Goal: Information Seeking & Learning: Learn about a topic

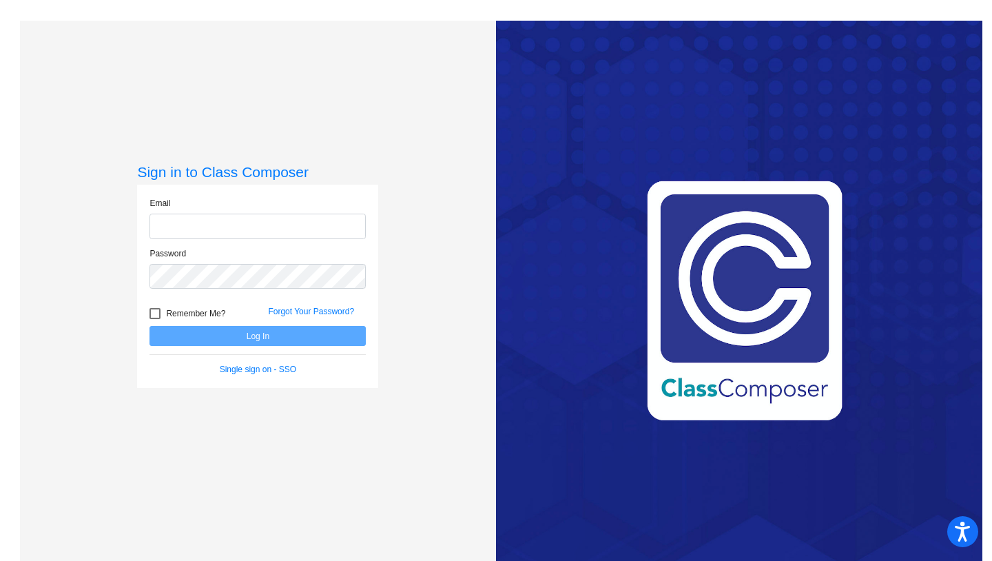
type input "[EMAIL_ADDRESS][DOMAIN_NAME]"
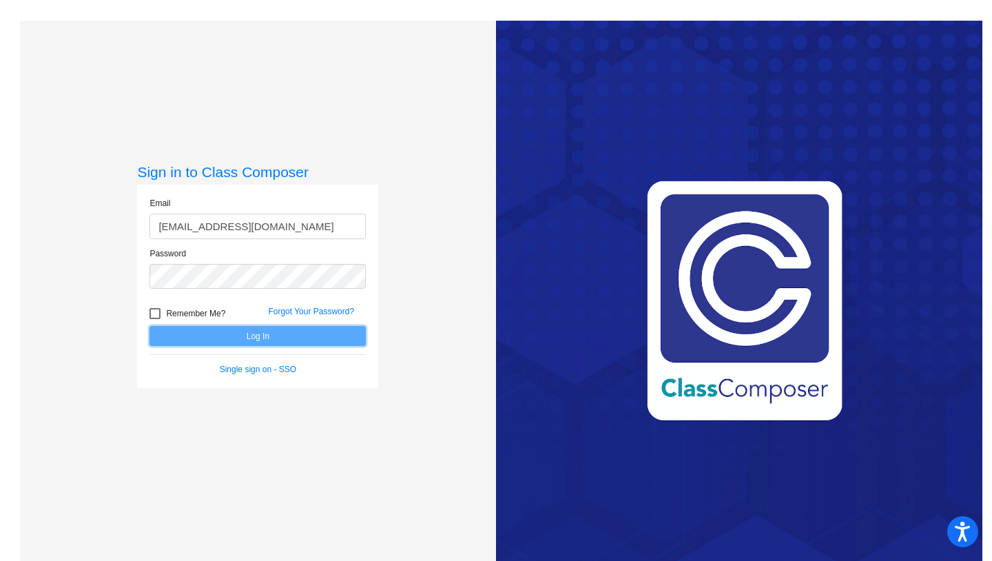
click at [304, 338] on button "Log In" at bounding box center [258, 336] width 216 height 20
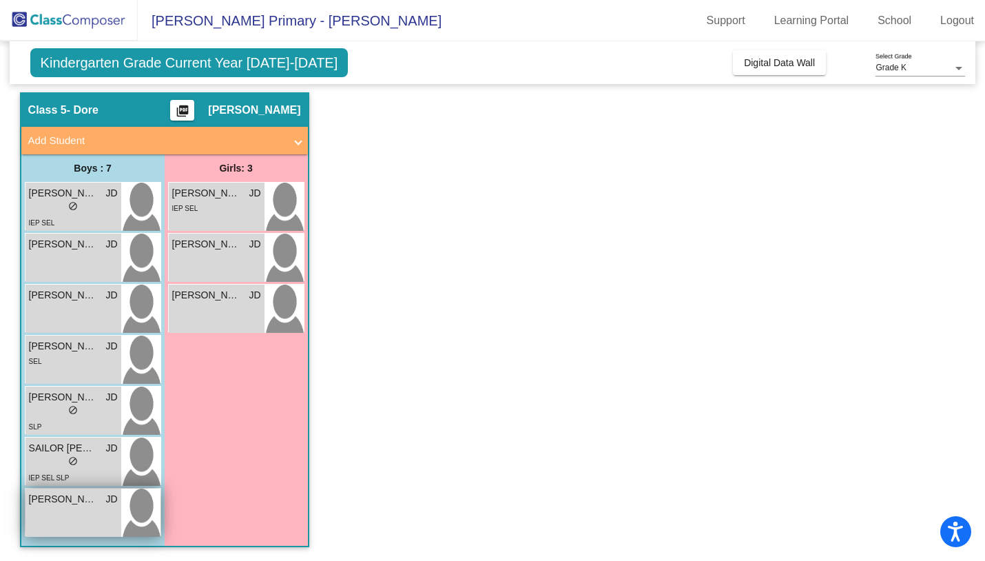
click at [76, 513] on div "[PERSON_NAME] [PERSON_NAME] lock do_not_disturb_alt" at bounding box center [73, 513] width 96 height 48
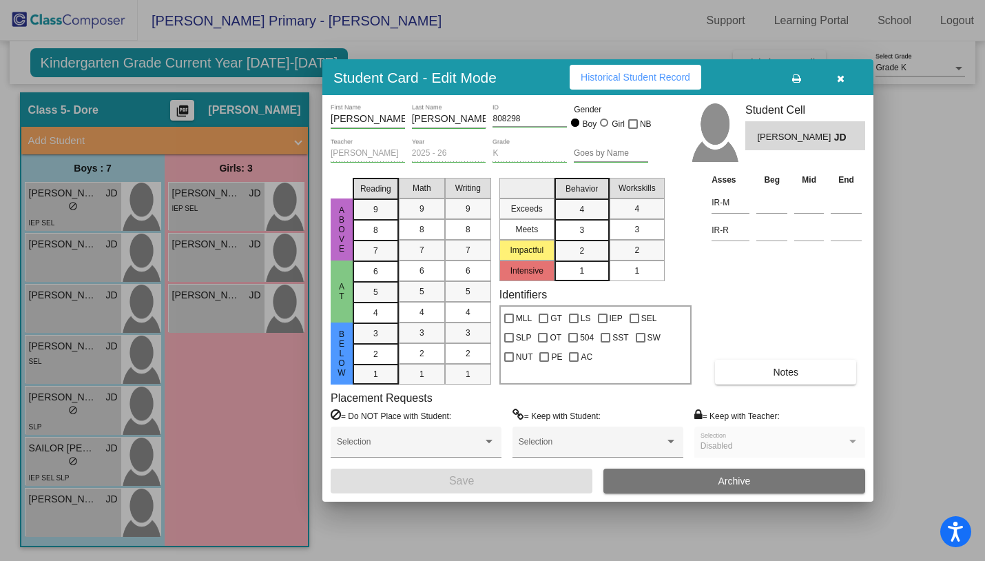
click at [633, 74] on span "Historical Student Record" at bounding box center [636, 77] width 110 height 11
click at [842, 75] on icon "button" at bounding box center [841, 79] width 8 height 10
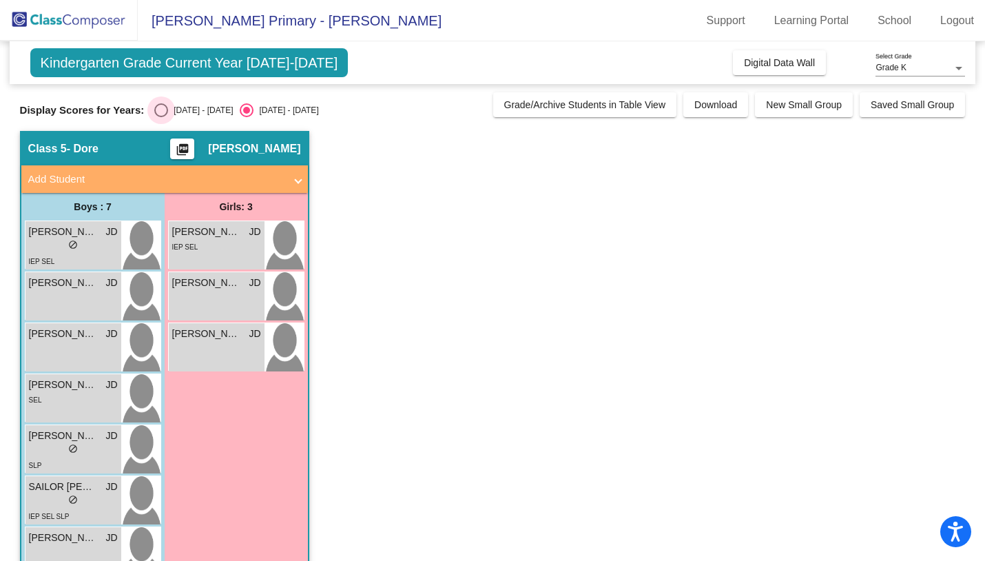
click at [165, 105] on div "Select an option" at bounding box center [161, 110] width 14 height 14
click at [161, 117] on input "[DATE] - [DATE]" at bounding box center [161, 117] width 1 height 1
radio input "true"
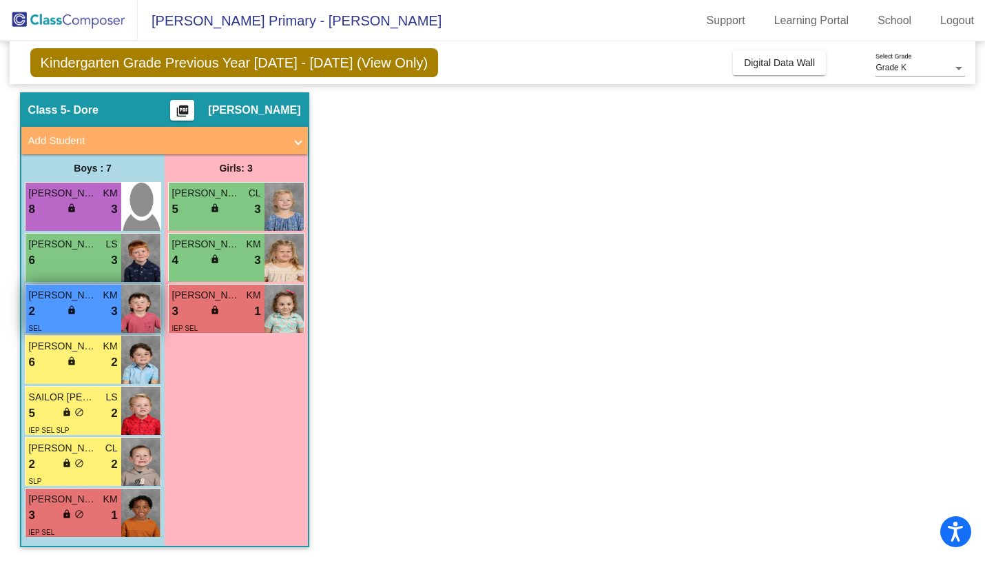
click at [74, 317] on div "lock do_not_disturb_alt" at bounding box center [73, 312] width 12 height 14
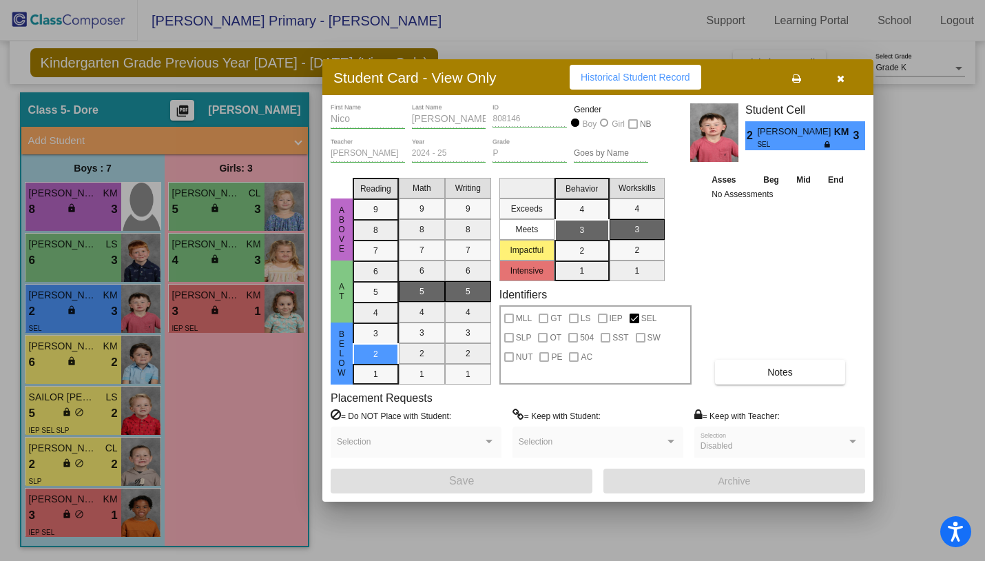
click at [74, 360] on div at bounding box center [492, 280] width 985 height 561
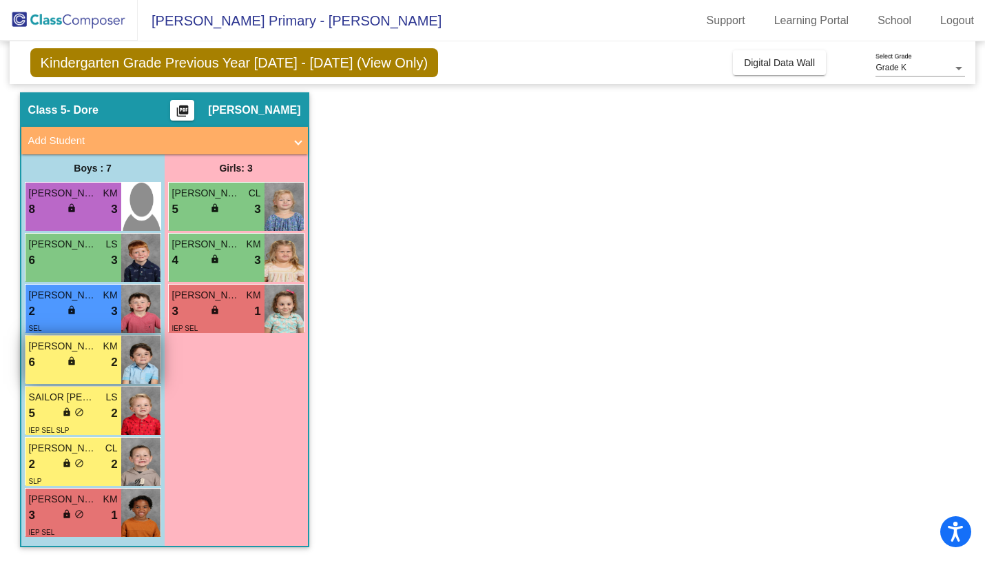
click at [52, 358] on div "6 lock do_not_disturb_alt 2" at bounding box center [73, 363] width 89 height 18
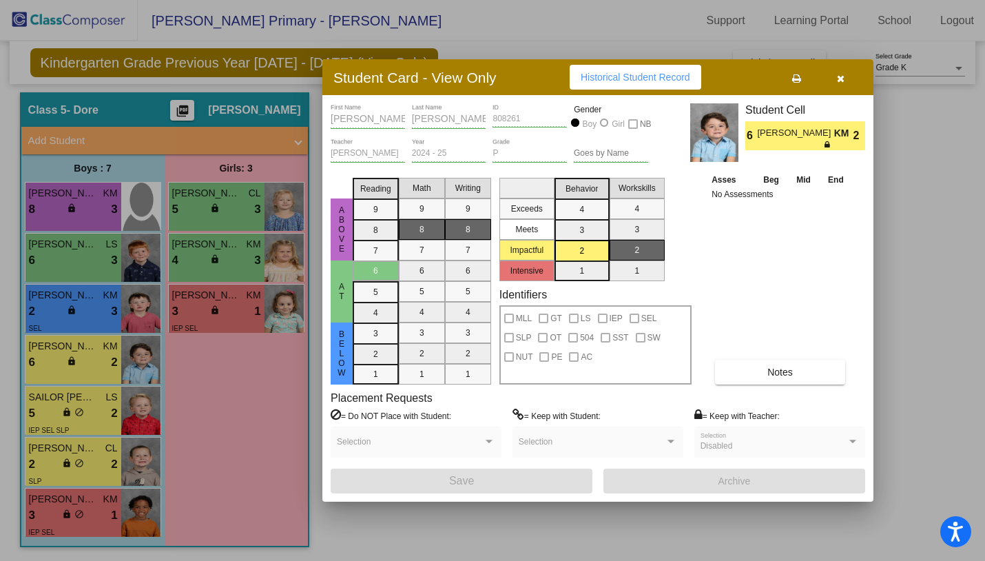
click at [51, 412] on div at bounding box center [492, 280] width 985 height 561
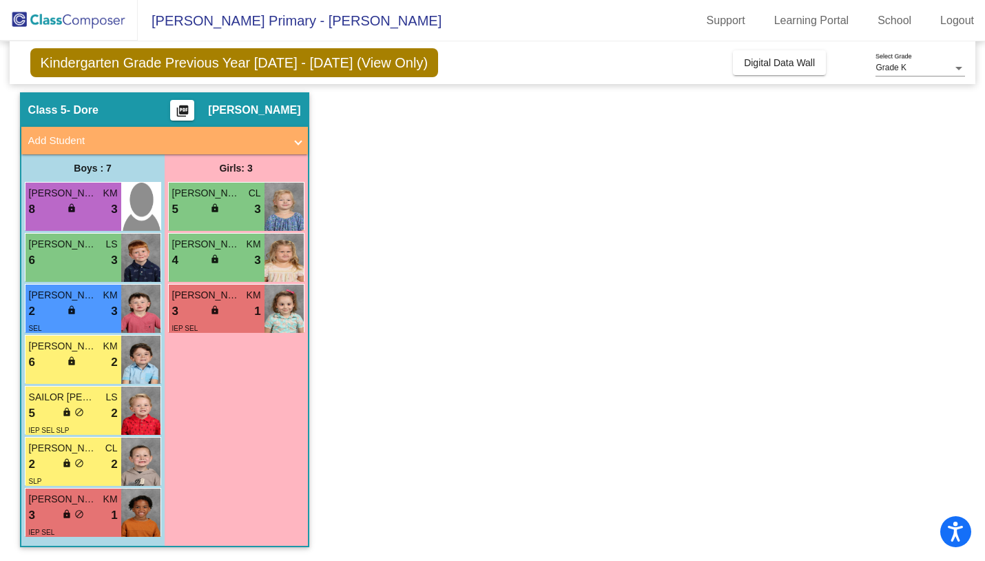
click at [51, 412] on div "5 lock do_not_disturb_alt 2" at bounding box center [73, 414] width 89 height 18
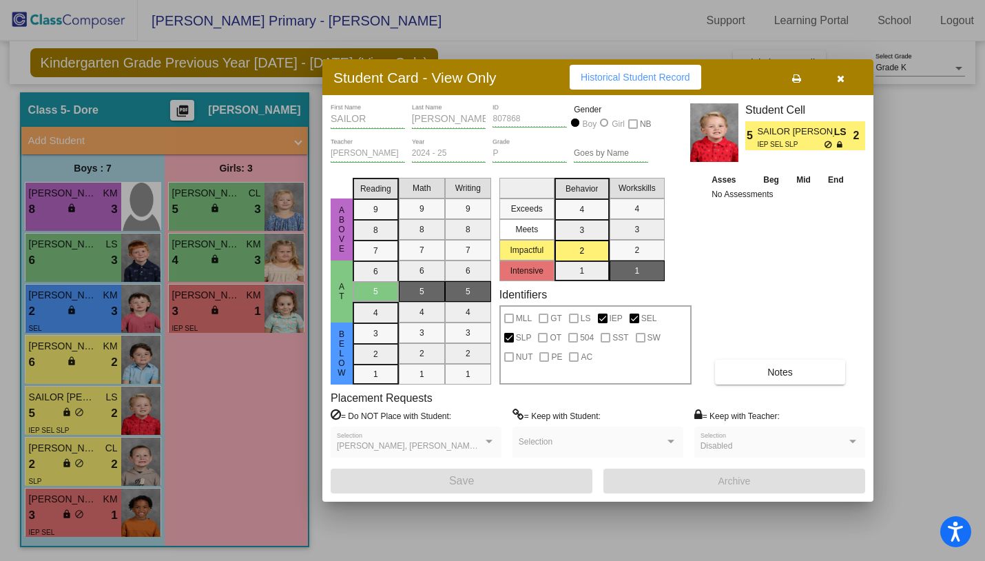
click at [49, 464] on div at bounding box center [492, 280] width 985 height 561
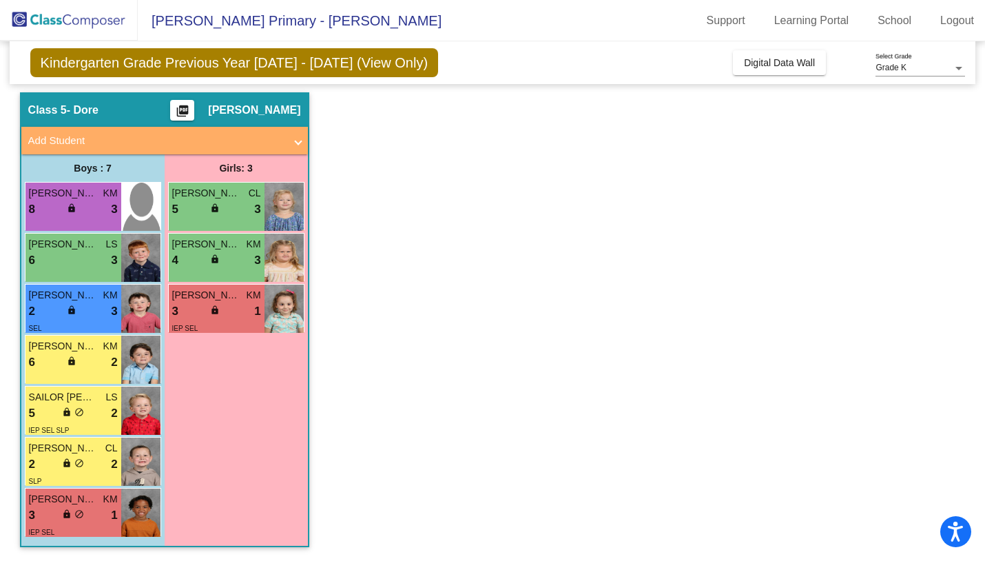
click at [49, 464] on div "2 lock do_not_disturb_alt 2" at bounding box center [73, 465] width 89 height 18
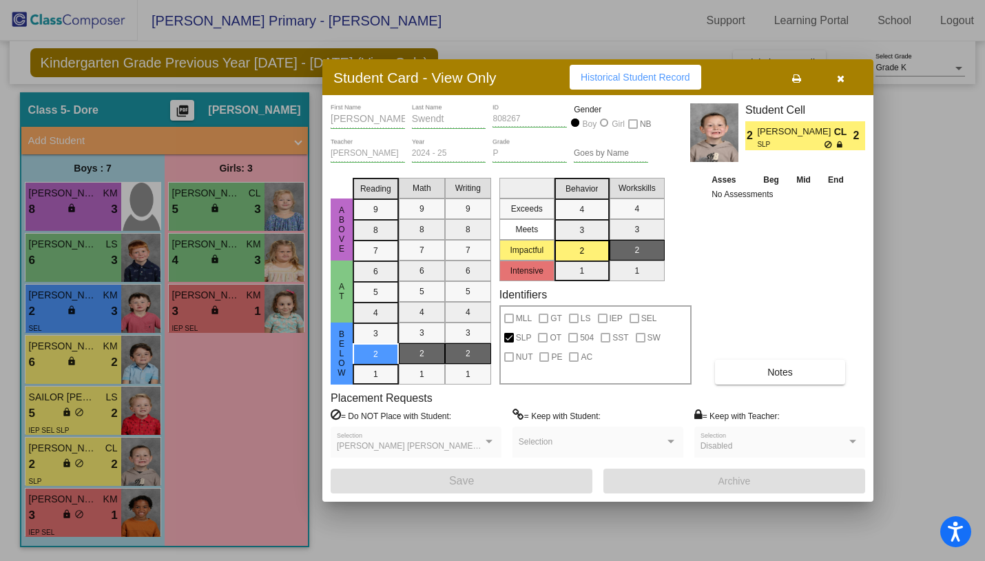
click at [59, 521] on div at bounding box center [492, 280] width 985 height 561
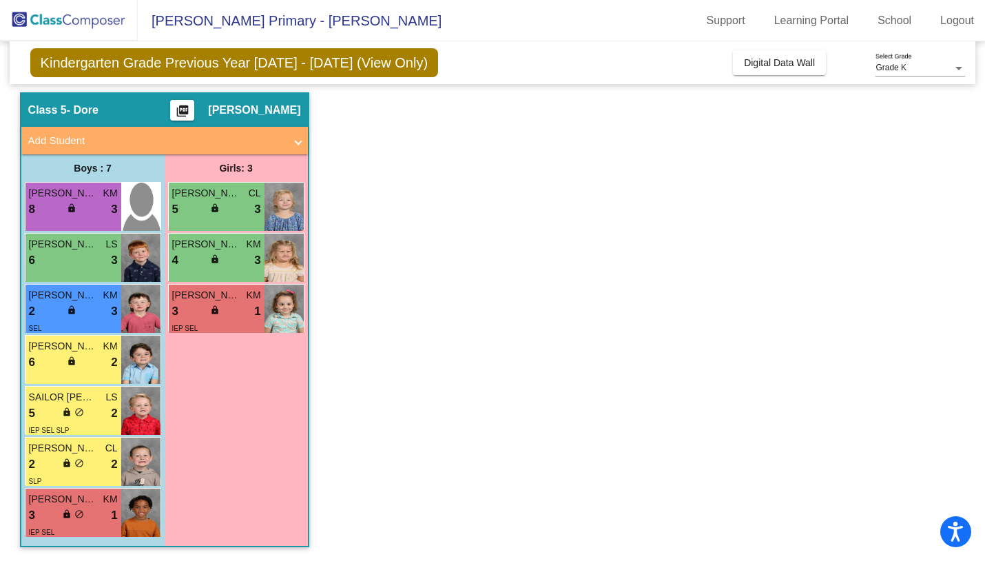
click at [59, 521] on div "3 lock do_not_disturb_alt 1" at bounding box center [73, 516] width 89 height 18
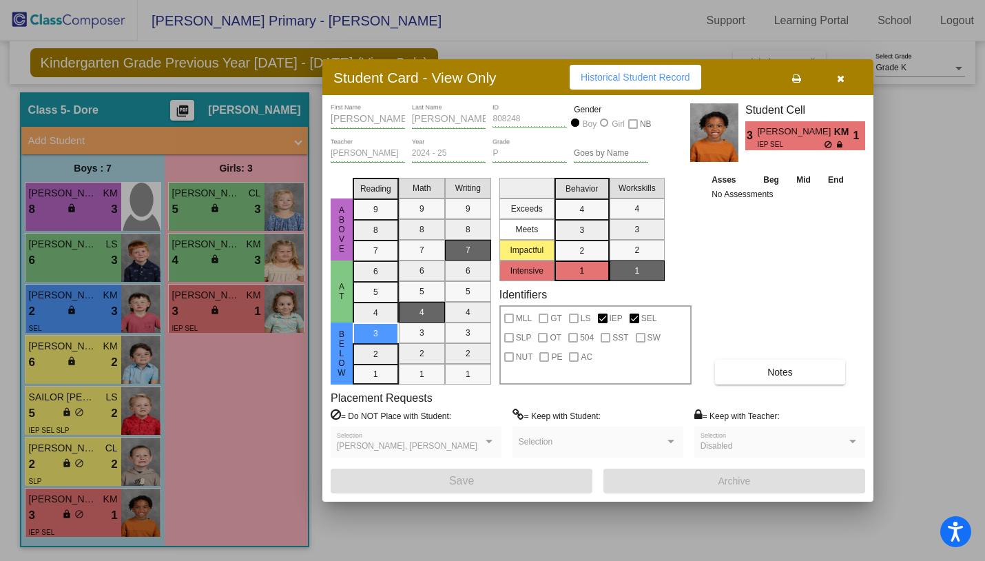
click at [55, 214] on div at bounding box center [492, 280] width 985 height 561
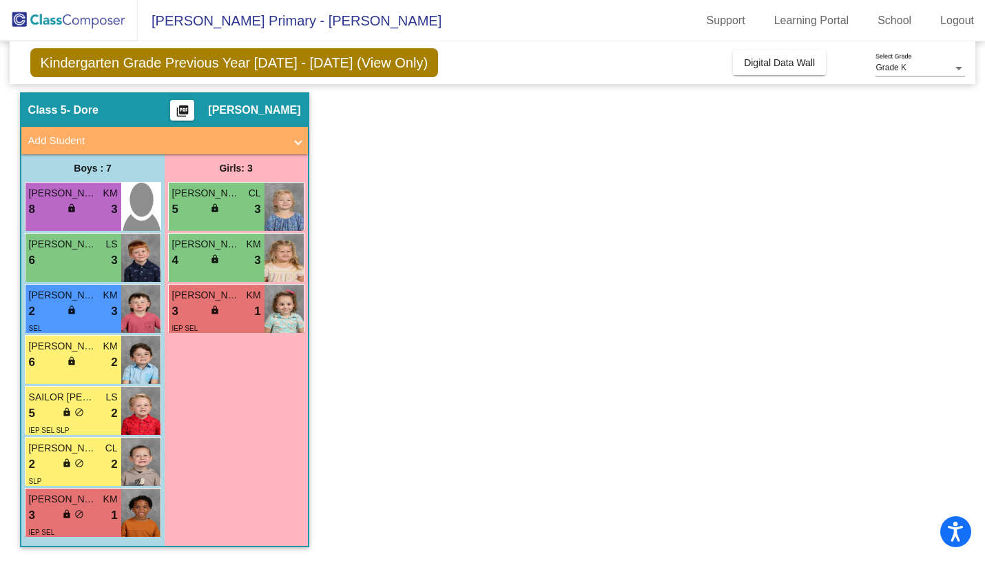
click at [55, 214] on div "8 lock do_not_disturb_alt 3" at bounding box center [73, 210] width 89 height 18
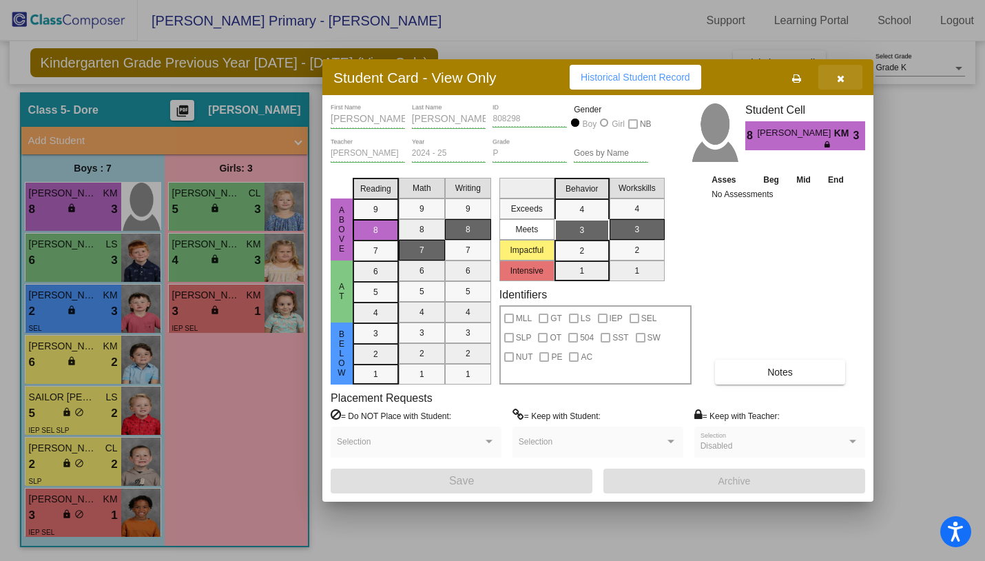
click at [842, 81] on icon "button" at bounding box center [841, 79] width 8 height 10
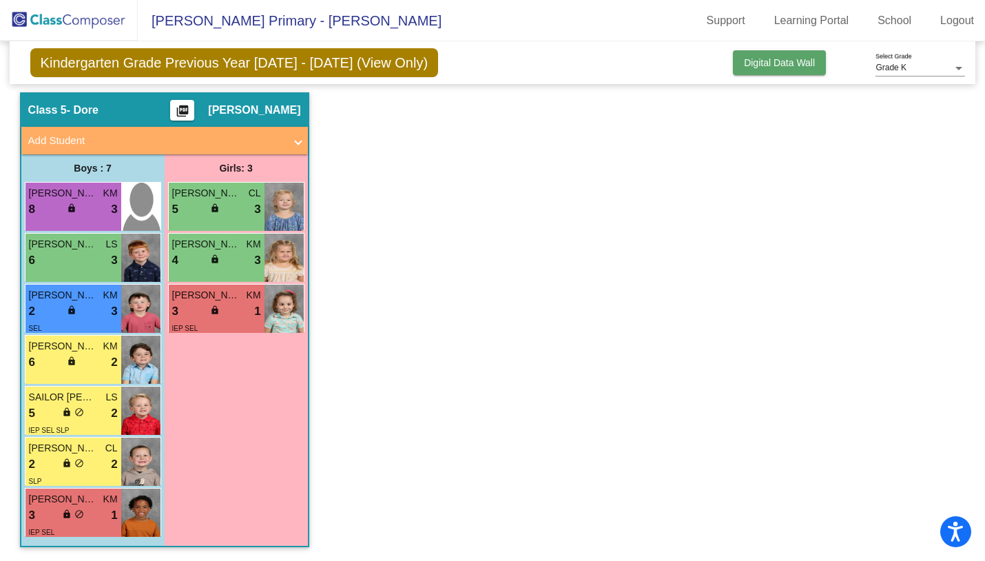
click at [801, 55] on button "Digital Data Wall" at bounding box center [779, 62] width 93 height 25
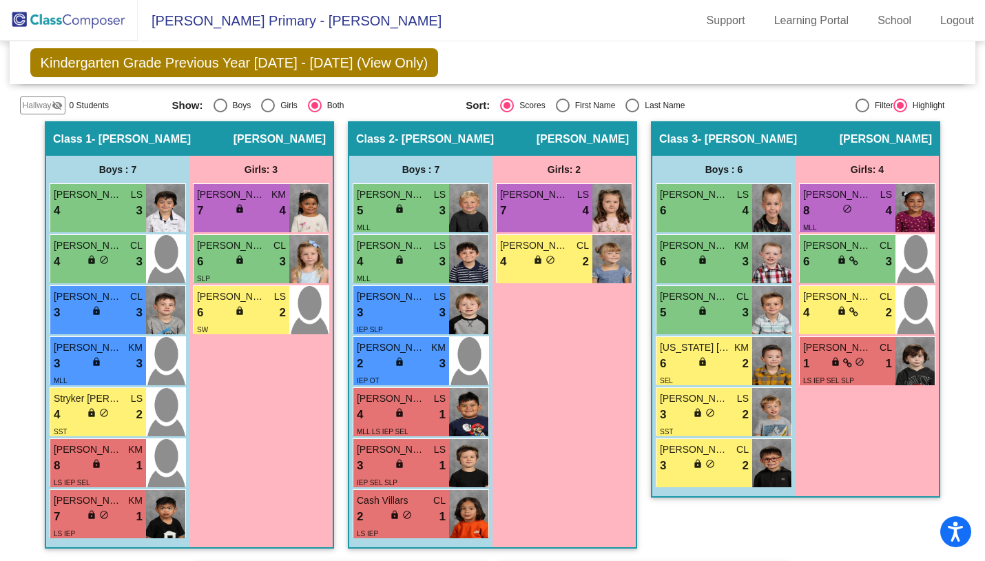
scroll to position [254, 0]
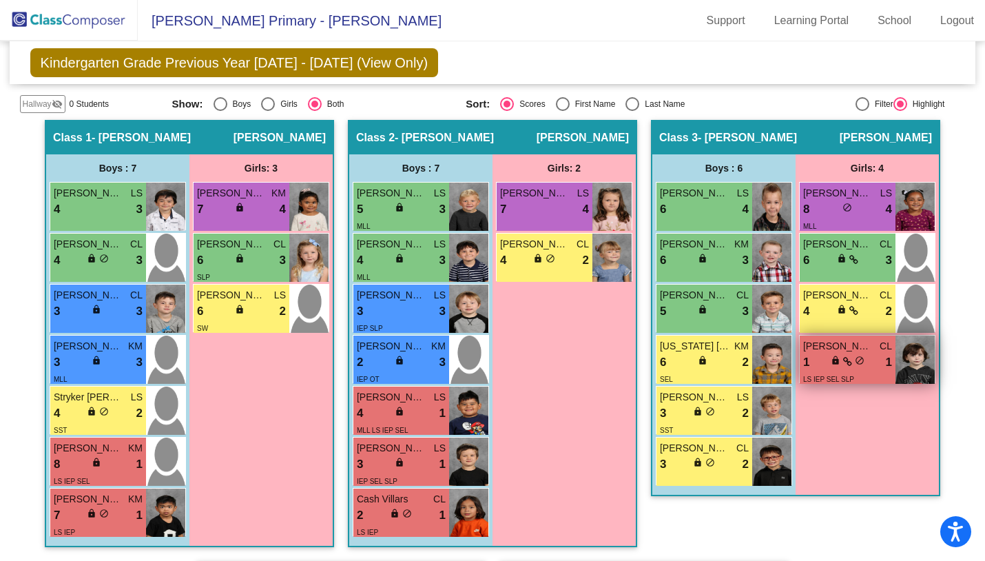
click at [855, 356] on span "do_not_disturb_alt" at bounding box center [860, 361] width 10 height 10
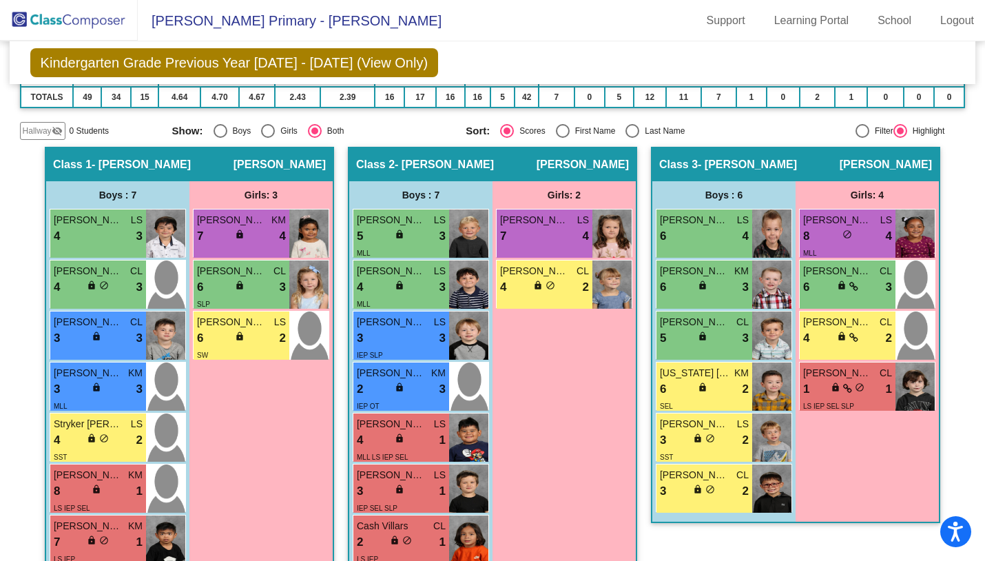
scroll to position [226, 0]
